Goal: Information Seeking & Learning: Check status

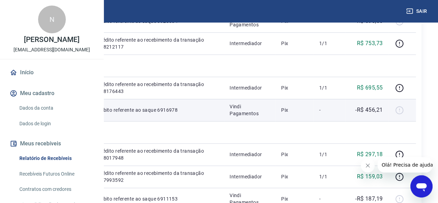
scroll to position [277, 0]
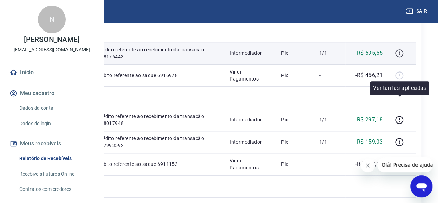
click at [396, 57] on icon "button" at bounding box center [399, 53] width 8 height 8
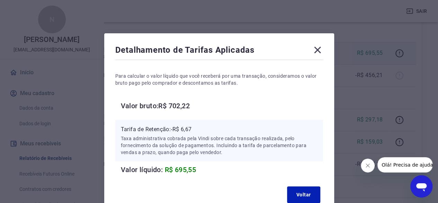
click at [318, 46] on icon at bounding box center [317, 49] width 11 height 11
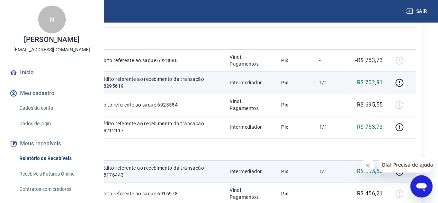
scroll to position [173, 0]
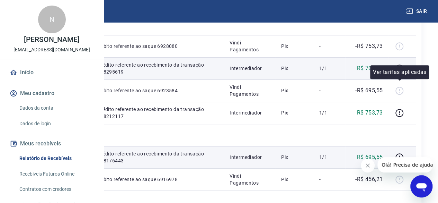
click at [399, 69] on icon "button" at bounding box center [399, 67] width 1 height 2
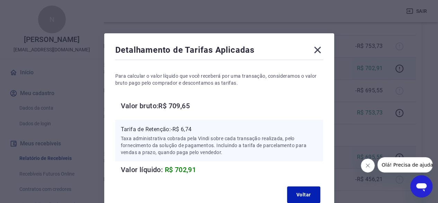
click at [377, 97] on div "Detalhamento de Tarifas Aplicadas Para calcular o valor líquido que você recebe…" at bounding box center [219, 101] width 438 height 203
click at [321, 52] on icon at bounding box center [317, 49] width 11 height 11
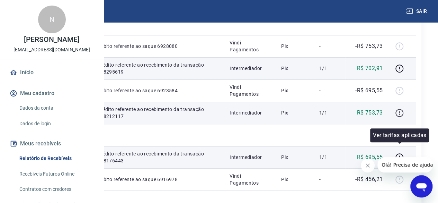
click at [398, 117] on icon "button" at bounding box center [399, 112] width 9 height 9
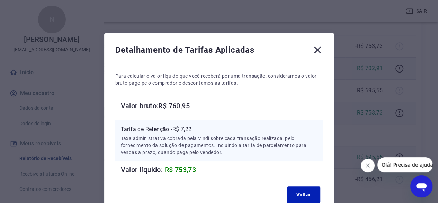
click at [313, 50] on icon at bounding box center [317, 49] width 11 height 11
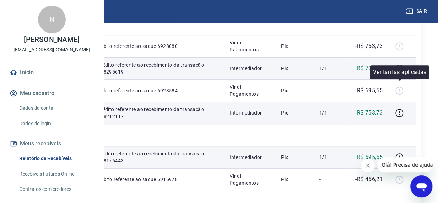
click at [398, 73] on icon "button" at bounding box center [399, 68] width 9 height 9
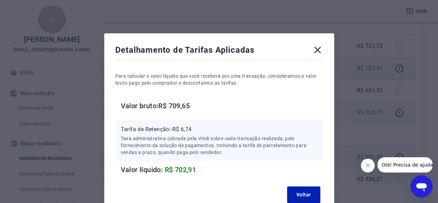
click at [316, 52] on icon at bounding box center [317, 50] width 7 height 7
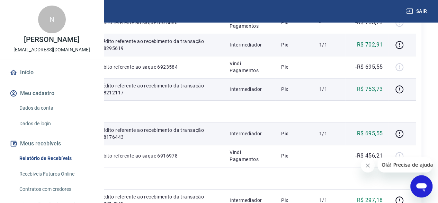
scroll to position [208, 0]
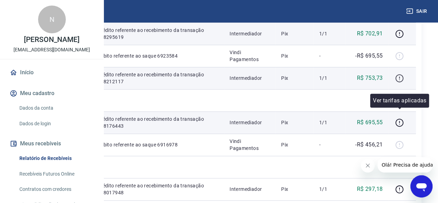
click at [399, 82] on icon "button" at bounding box center [399, 78] width 9 height 9
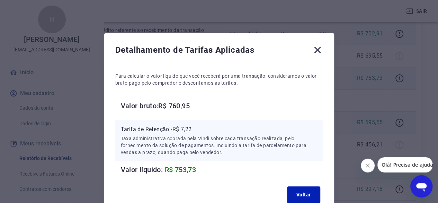
click at [319, 47] on icon at bounding box center [317, 50] width 7 height 7
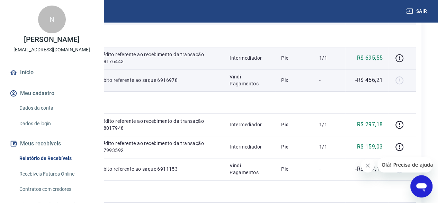
scroll to position [277, 0]
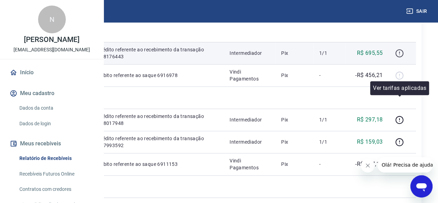
click at [398, 57] on icon "button" at bounding box center [399, 53] width 9 height 9
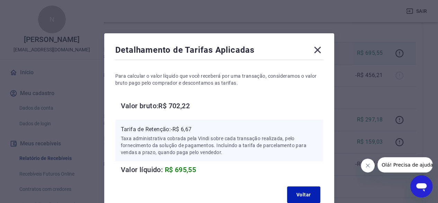
click at [319, 49] on icon at bounding box center [317, 50] width 7 height 7
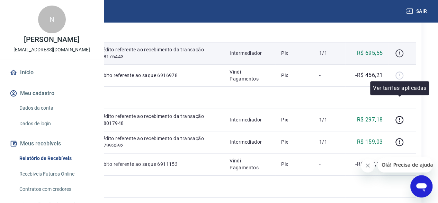
click at [401, 57] on icon "button" at bounding box center [399, 53] width 9 height 9
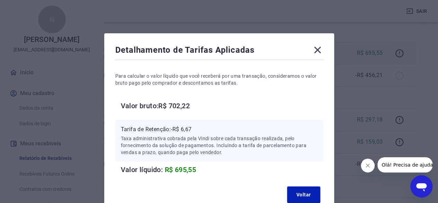
click at [177, 106] on h6 "Valor bruto: R$ 702,22" at bounding box center [222, 105] width 202 height 11
click at [317, 49] on icon at bounding box center [317, 50] width 7 height 7
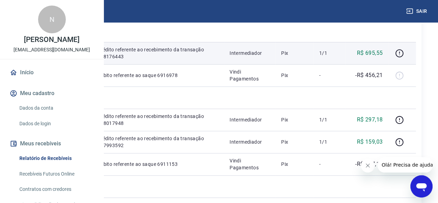
scroll to position [208, 0]
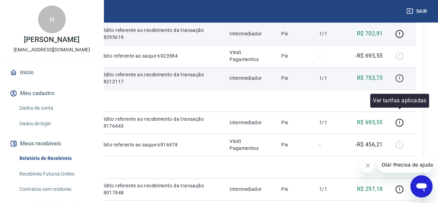
click at [402, 82] on icon "button" at bounding box center [399, 78] width 9 height 9
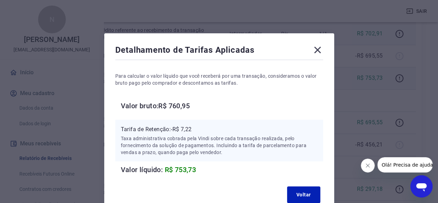
click at [393, 135] on div "Detalhamento de Tarifas Aplicadas Para calcular o valor líquido que você recebe…" at bounding box center [219, 101] width 438 height 203
click at [319, 50] on icon at bounding box center [317, 49] width 11 height 11
